Goal: Information Seeking & Learning: Learn about a topic

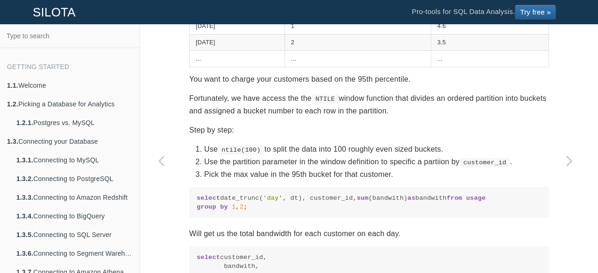
scroll to position [533, 0]
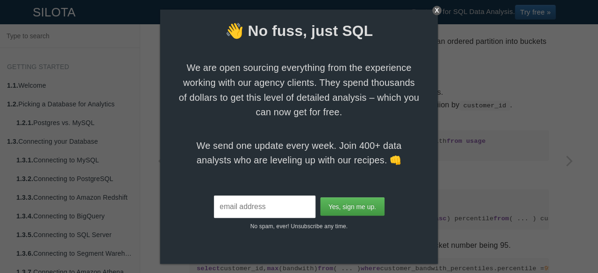
click at [438, 12] on div "X" at bounding box center [436, 10] width 9 height 9
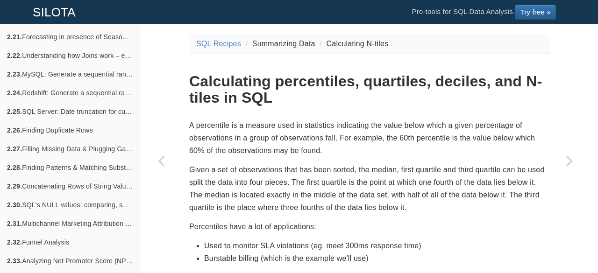
scroll to position [561, 0]
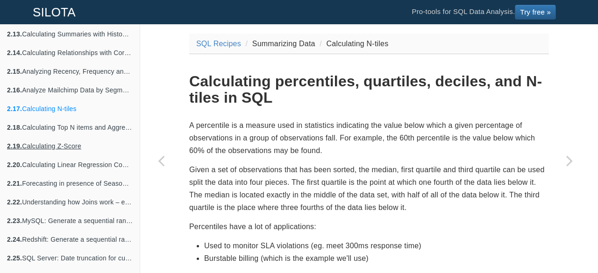
click at [59, 151] on link "2.19. Calculating Z-Score" at bounding box center [70, 146] width 140 height 19
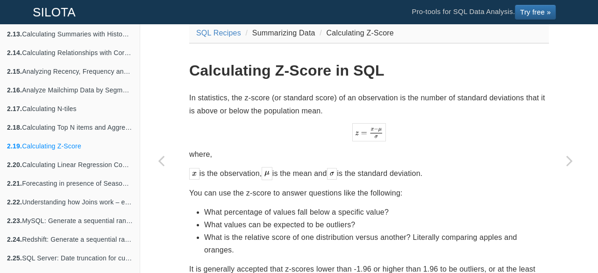
scroll to position [47, 0]
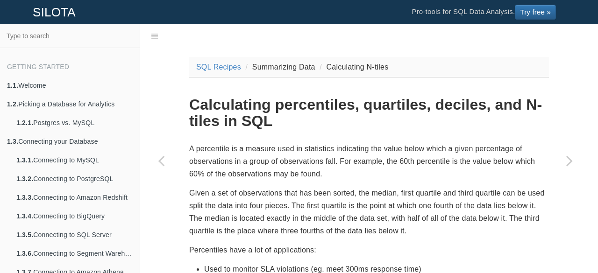
scroll to position [23, 0]
